Goal: Communication & Community: Answer question/provide support

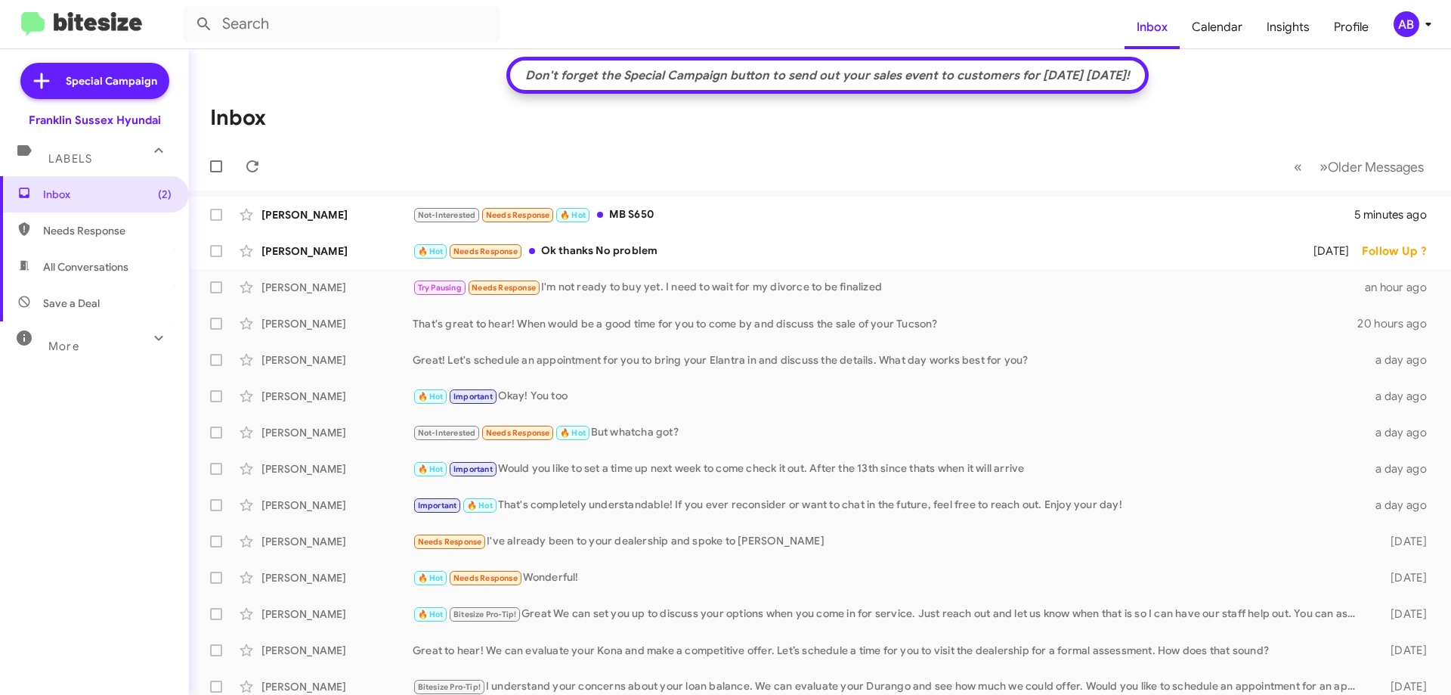
click at [676, 252] on div "🔥 Hot Needs Response Ok thanks No problem" at bounding box center [853, 251] width 881 height 17
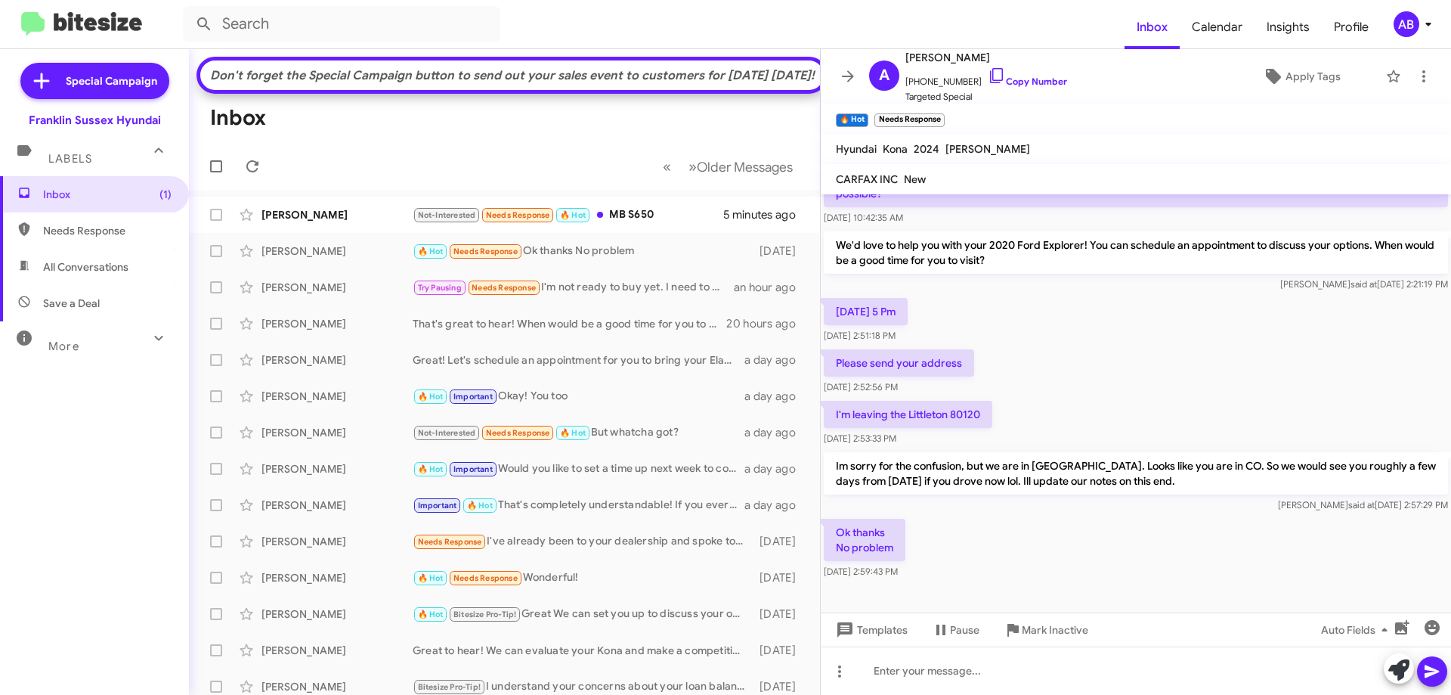
scroll to position [193, 0]
click at [848, 73] on icon at bounding box center [848, 76] width 18 height 18
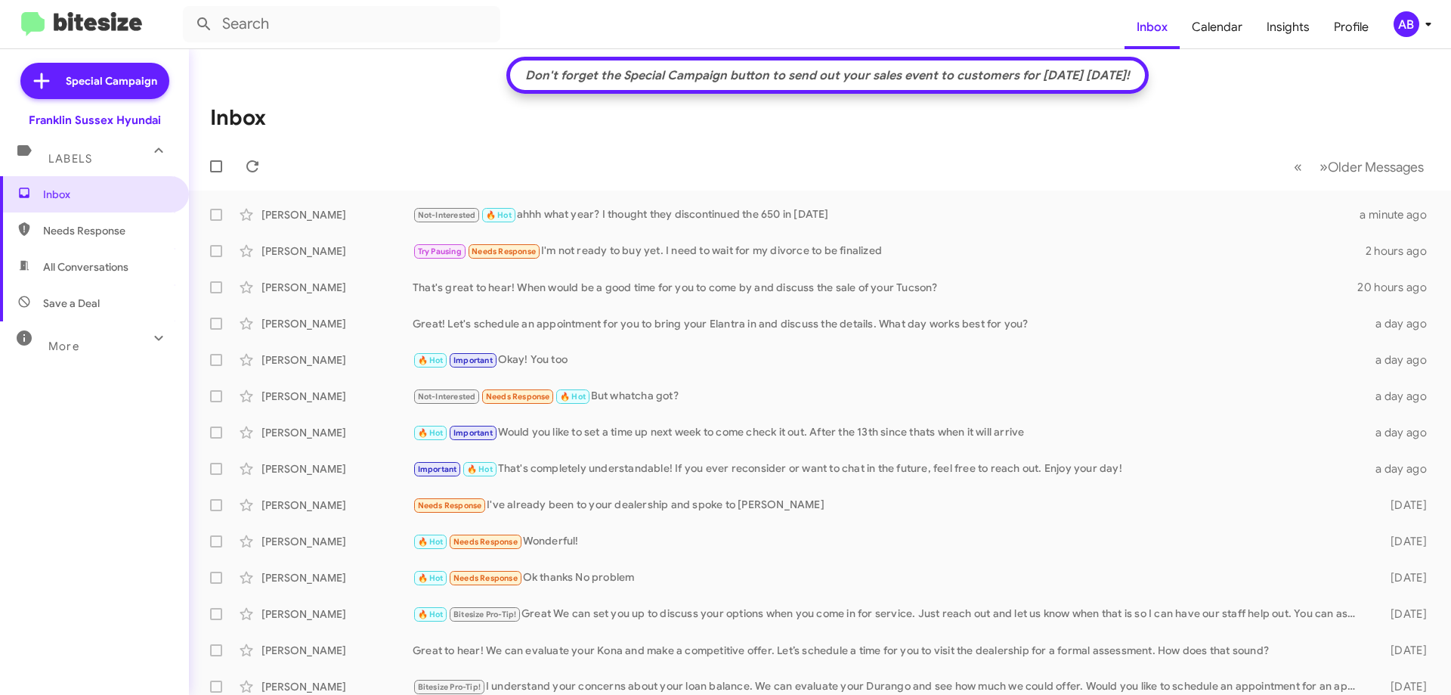
click at [594, 207] on div "Not-Interested 🔥 Hot ahhh what year? I thought they discontinued the 650 in [DA…" at bounding box center [886, 214] width 947 height 17
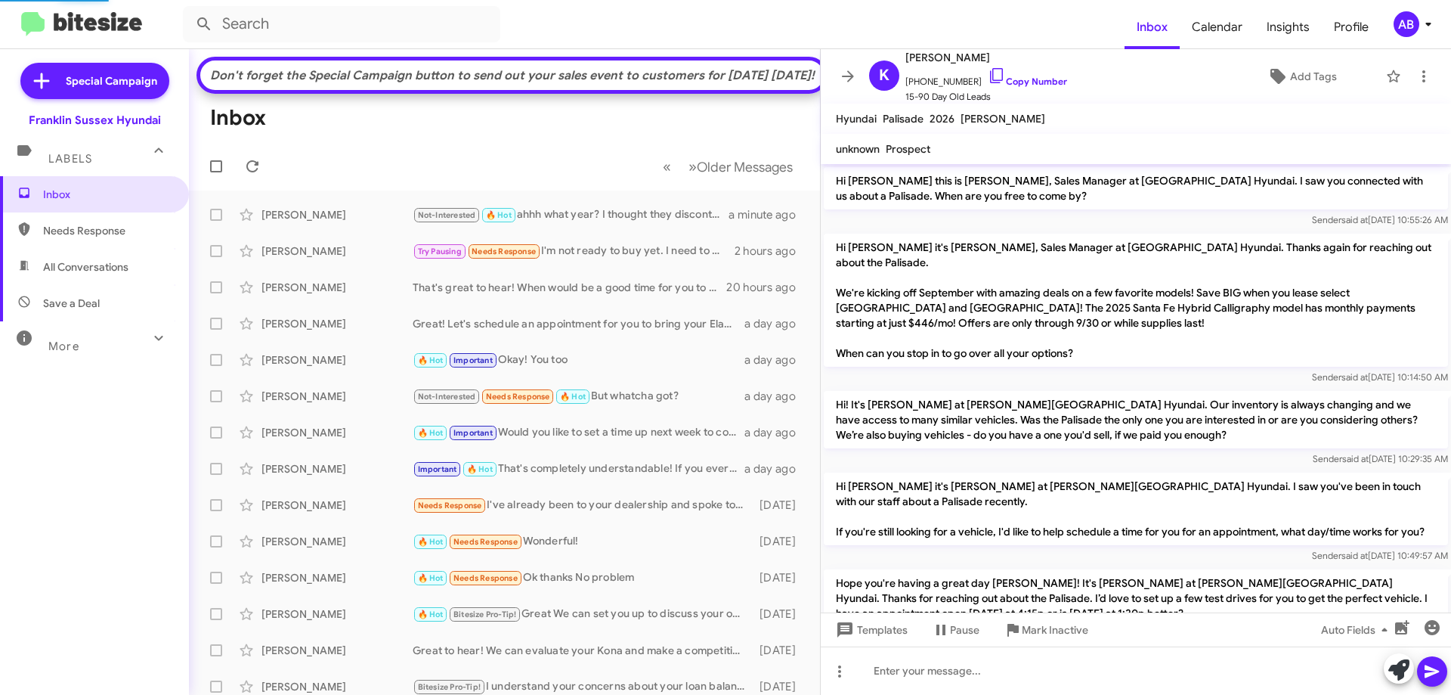
scroll to position [504, 0]
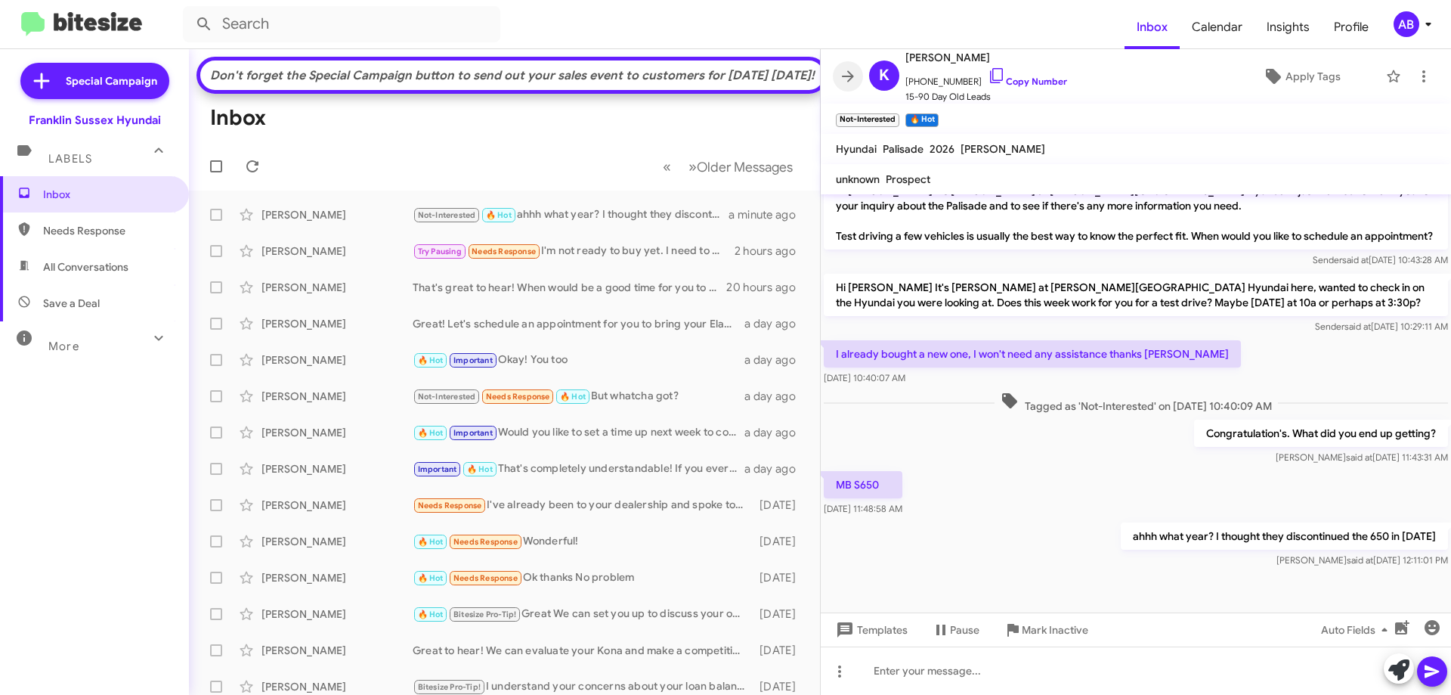
click at [853, 81] on icon at bounding box center [848, 76] width 18 height 18
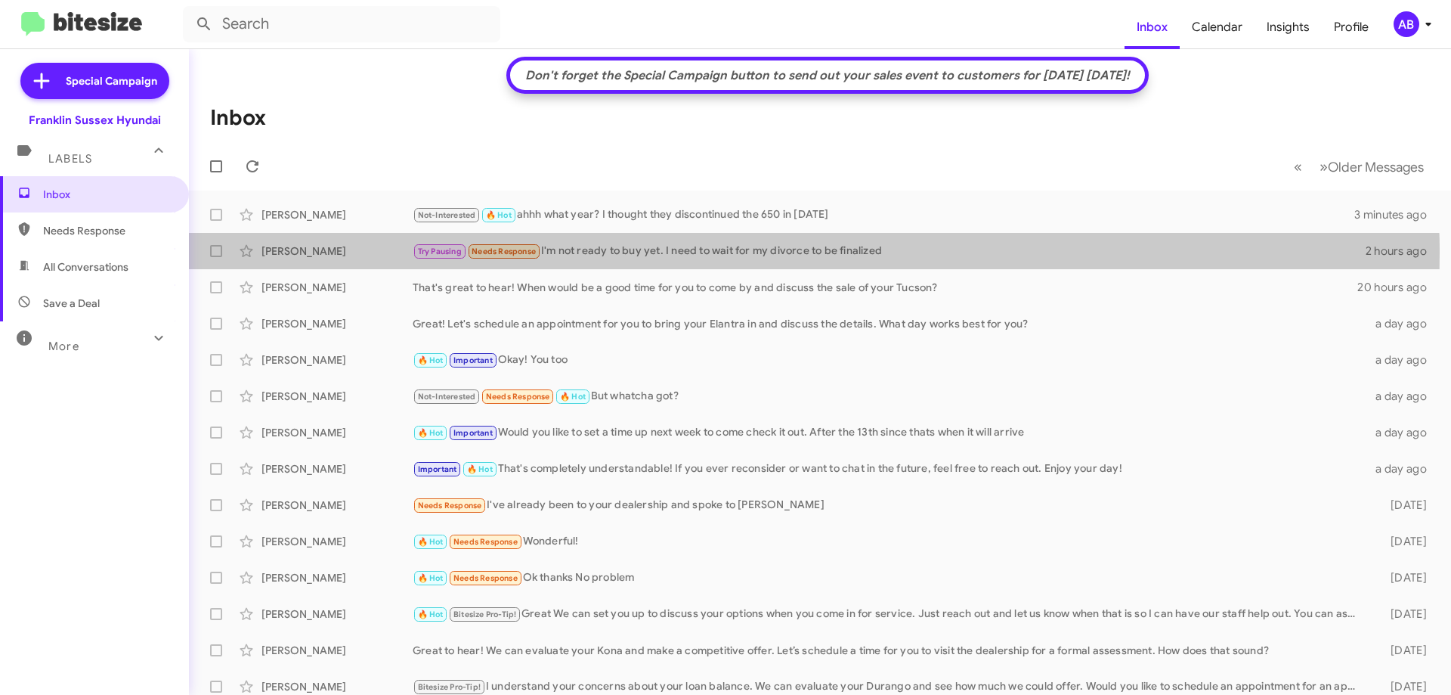
click at [657, 252] on div "Try Pausing Needs Response I'm not ready to buy yet. I need to wait for my divo…" at bounding box center [889, 251] width 953 height 17
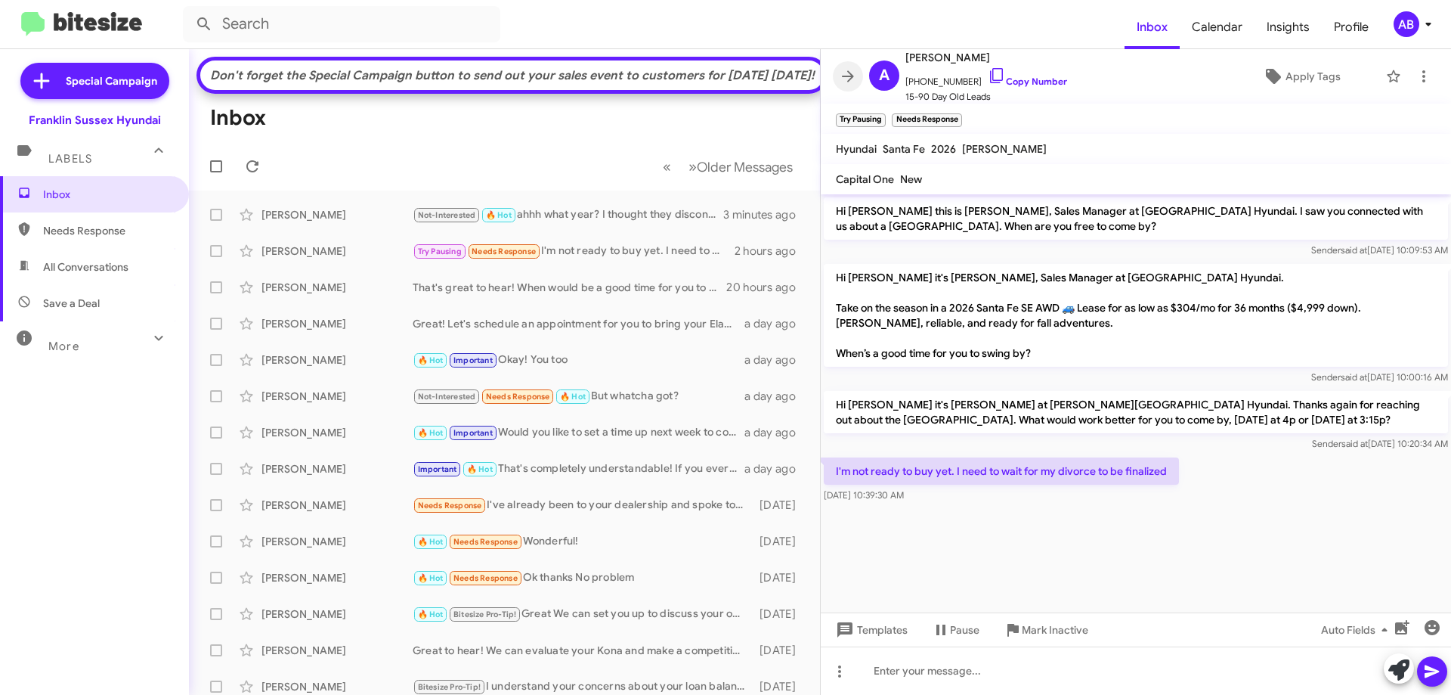
click at [853, 76] on icon at bounding box center [848, 75] width 12 height 11
